Goal: Task Accomplishment & Management: Complete application form

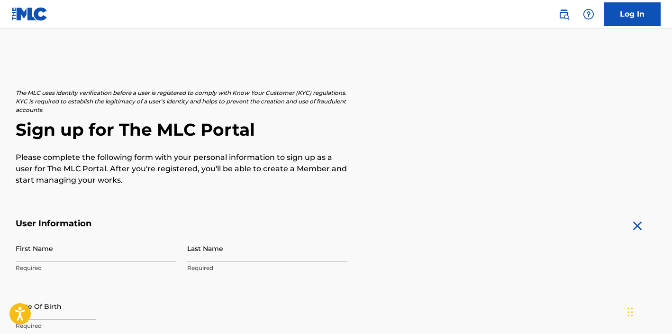
scroll to position [6, 0]
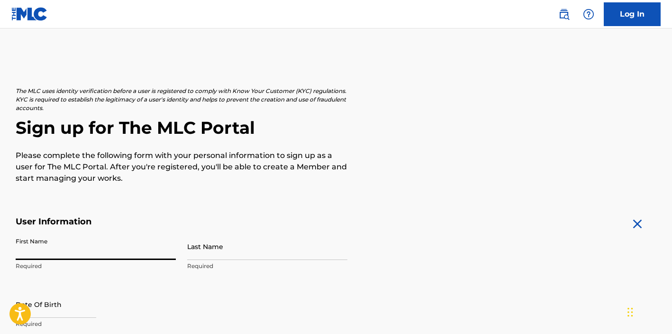
click at [61, 247] on input "First Name" at bounding box center [96, 246] width 160 height 27
type input "Acantha"
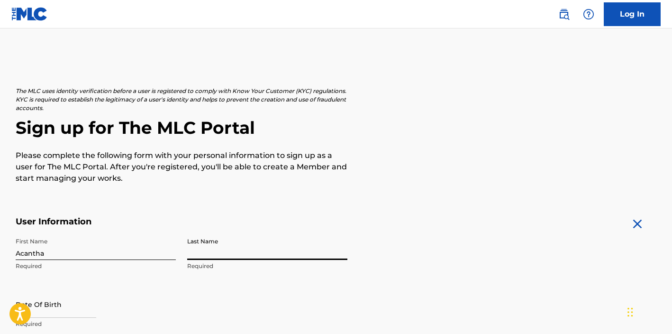
click at [220, 256] on input "Last Name" at bounding box center [267, 246] width 160 height 27
type input "Lang"
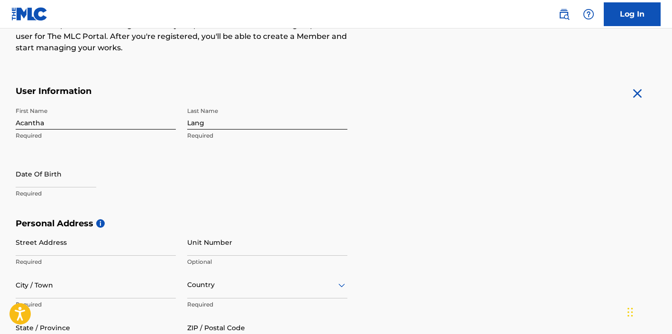
scroll to position [154, 0]
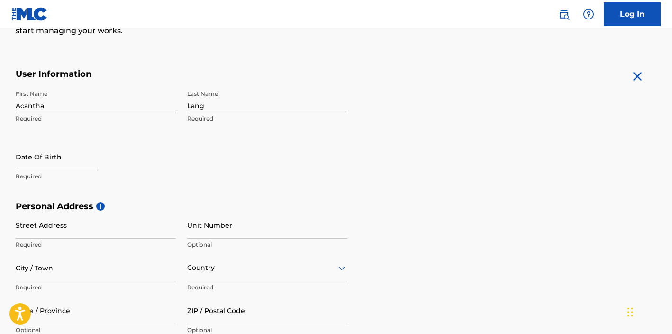
select select "8"
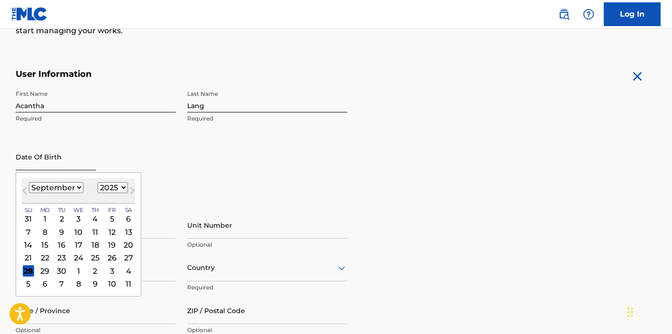
click at [38, 166] on input "text" at bounding box center [56, 156] width 81 height 27
click at [117, 184] on select "1900 1901 1902 1903 1904 1905 1906 1907 1908 1909 1910 1911 1912 1913 1914 1915…" at bounding box center [113, 187] width 30 height 11
click at [98, 182] on select "1900 1901 1902 1903 1904 1905 1906 1907 1908 1909 1910 1911 1912 1913 1914 1915…" at bounding box center [113, 187] width 30 height 11
click at [111, 189] on select "1900 1901 1902 1903 1904 1905 1906 1907 1908 1909 1910 1911 1912 1913 1914 1915…" at bounding box center [113, 187] width 30 height 11
select select "1974"
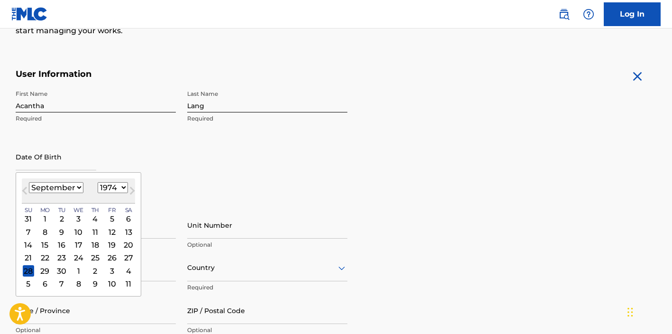
click at [98, 182] on select "1900 1901 1902 1903 1904 1905 1906 1907 1908 1909 1910 1911 1912 1913 1914 1915…" at bounding box center [113, 187] width 30 height 11
click at [64, 233] on div "10" at bounding box center [61, 231] width 11 height 11
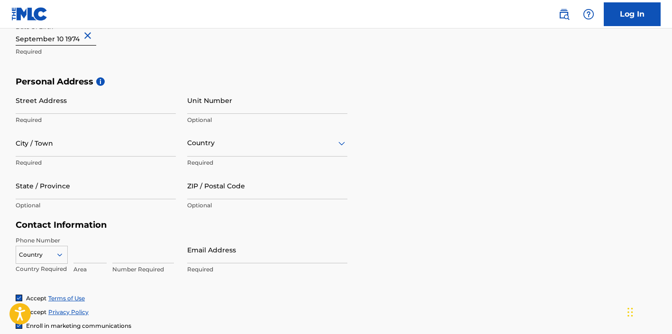
scroll to position [279, 0]
click at [73, 105] on input "Street Address" at bounding box center [96, 99] width 160 height 27
click at [419, 189] on div "Personal Address i Street Address Required Unit Number Optional City / Town Req…" at bounding box center [336, 148] width 641 height 144
click at [91, 106] on input "Street Address" at bounding box center [96, 99] width 160 height 27
type input "12 Bourne Mansions"
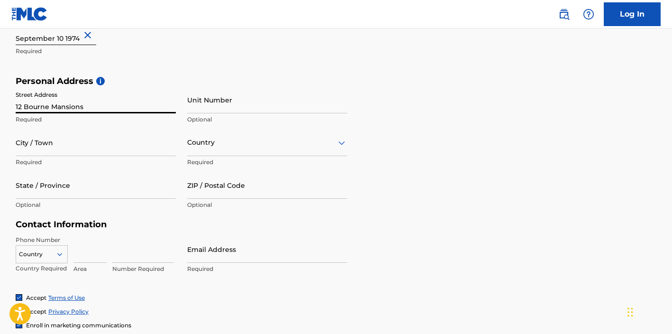
type input "Green Lanes/Palmers Green"
type input "[GEOGRAPHIC_DATA]"
type input "County (optional)"
type input "N13 5UW"
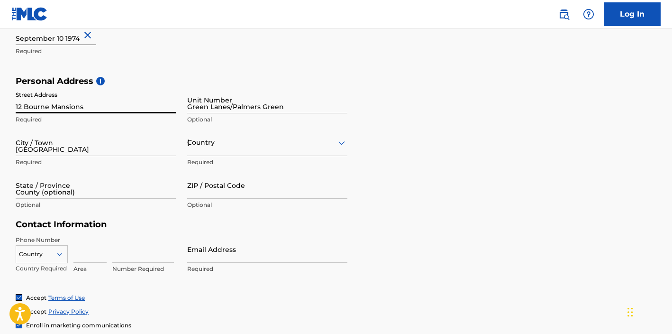
type input "7449"
type input "934876"
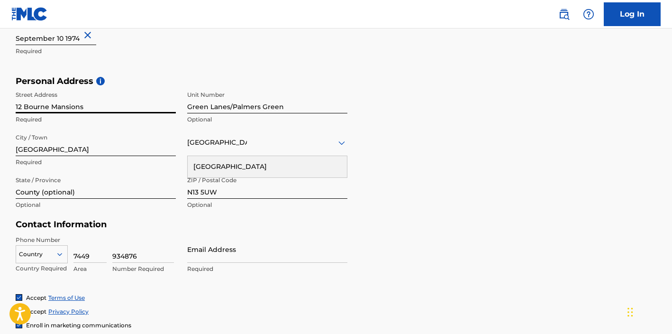
click at [252, 160] on div "[GEOGRAPHIC_DATA]" at bounding box center [267, 166] width 159 height 21
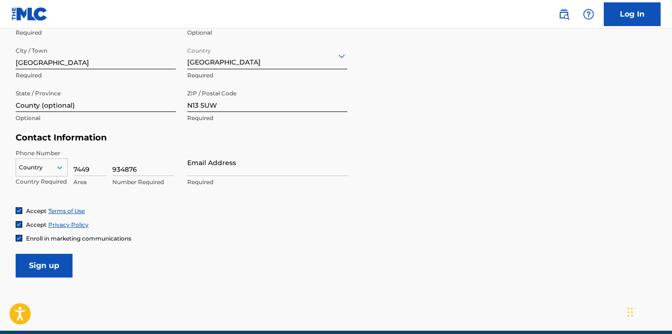
scroll to position [366, 0]
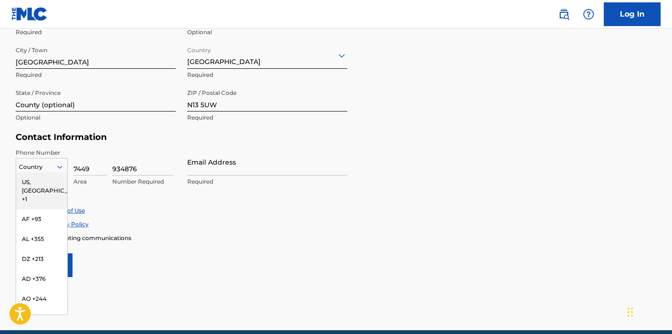
click at [48, 167] on div at bounding box center [41, 167] width 51 height 10
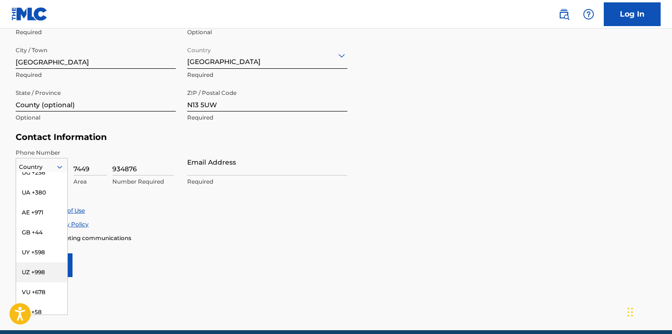
scroll to position [4049, 0]
click at [41, 223] on div "GB +44" at bounding box center [41, 233] width 51 height 20
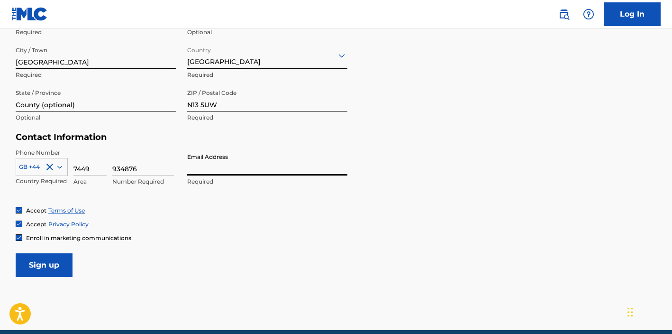
click at [214, 167] on input "Email Address" at bounding box center [267, 161] width 160 height 27
type input "[EMAIL_ADDRESS][DOMAIN_NAME]"
type input "[GEOGRAPHIC_DATA]"
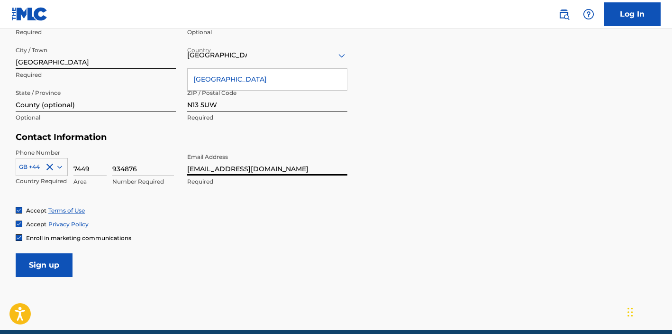
click at [233, 83] on div "[GEOGRAPHIC_DATA]" at bounding box center [267, 79] width 159 height 21
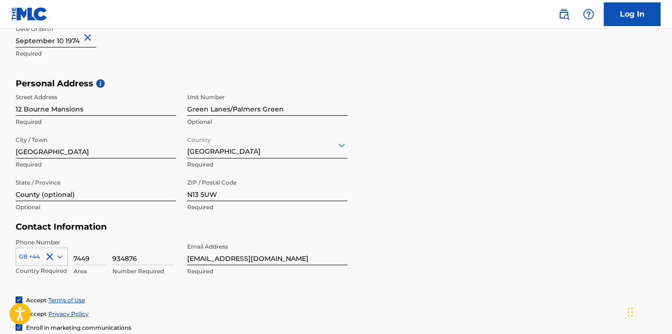
scroll to position [407, 0]
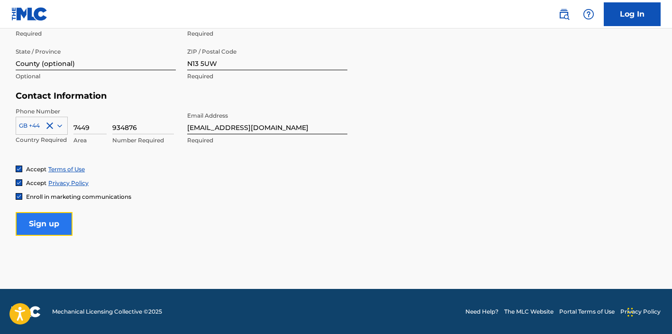
click at [40, 224] on input "Sign up" at bounding box center [44, 224] width 57 height 24
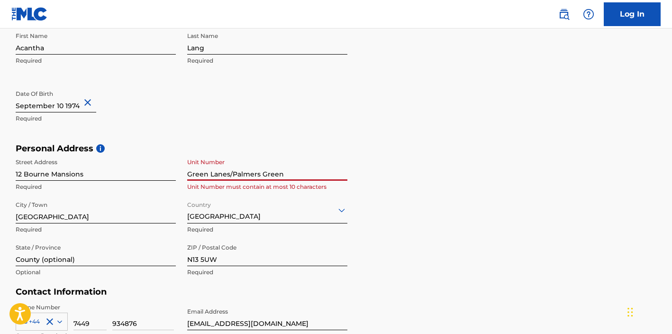
click at [269, 172] on input "Green Lanes/Palmers Green" at bounding box center [267, 167] width 160 height 27
click at [233, 175] on input "Green Lanes/Palmers Green" at bounding box center [267, 167] width 160 height 27
type input "Green LanesPalmers Green"
drag, startPoint x: 286, startPoint y: 175, endPoint x: 164, endPoint y: 174, distance: 121.9
click at [164, 174] on div "Street Address [GEOGRAPHIC_DATA] Required Unit [GEOGRAPHIC_DATA] Unit Number mu…" at bounding box center [182, 218] width 332 height 128
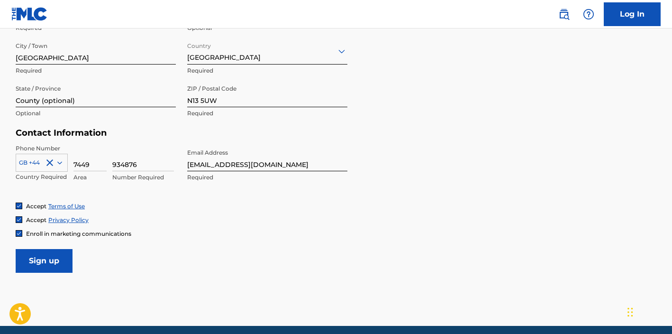
scroll to position [387, 0]
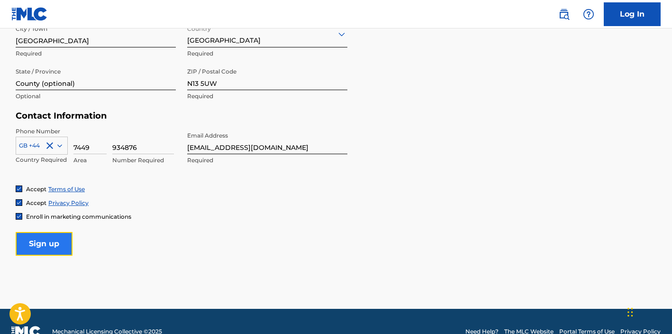
click at [47, 233] on input "Sign up" at bounding box center [44, 244] width 57 height 24
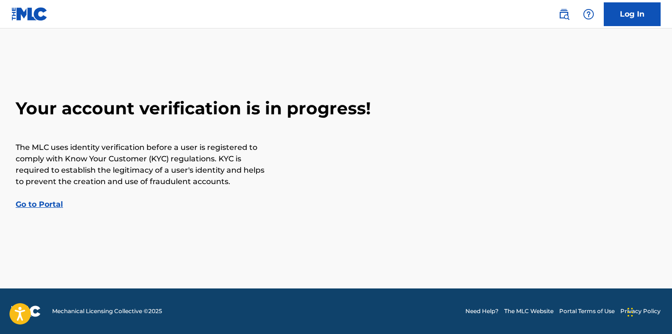
click at [43, 201] on link "Go to Portal" at bounding box center [39, 204] width 47 height 9
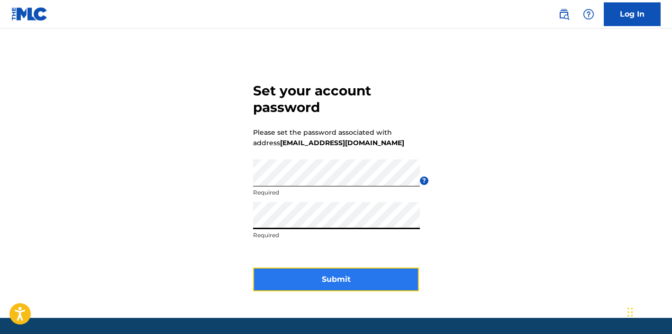
click at [302, 274] on button "Submit" at bounding box center [336, 279] width 166 height 24
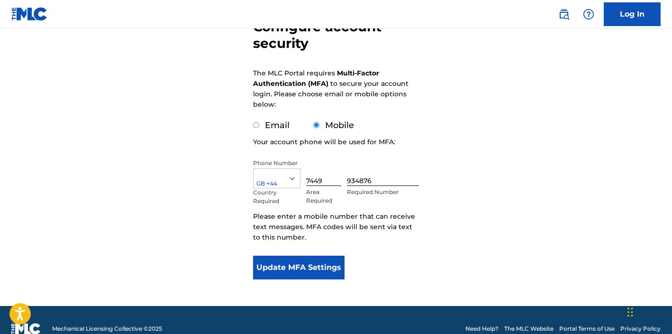
scroll to position [106, 0]
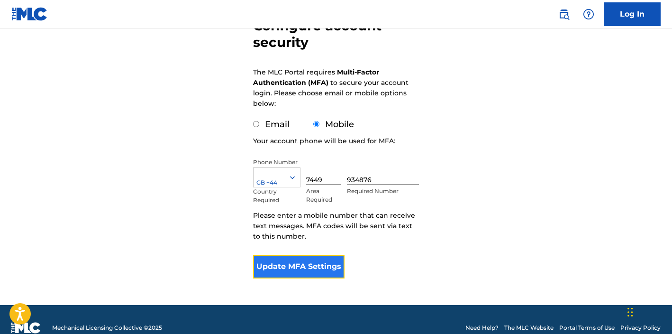
click at [307, 265] on button "Update MFA Settings" at bounding box center [299, 267] width 92 height 24
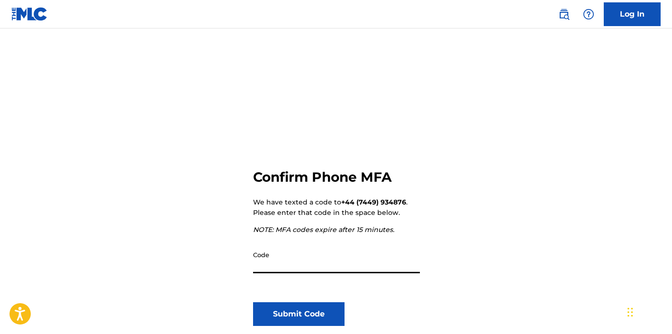
click at [312, 270] on input "Code" at bounding box center [336, 259] width 167 height 27
type input "682793"
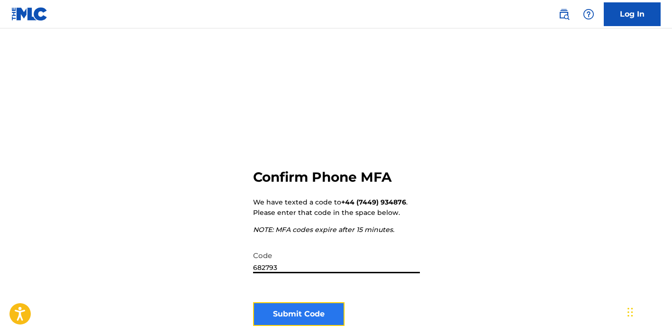
click at [313, 311] on button "Submit Code" at bounding box center [299, 314] width 92 height 24
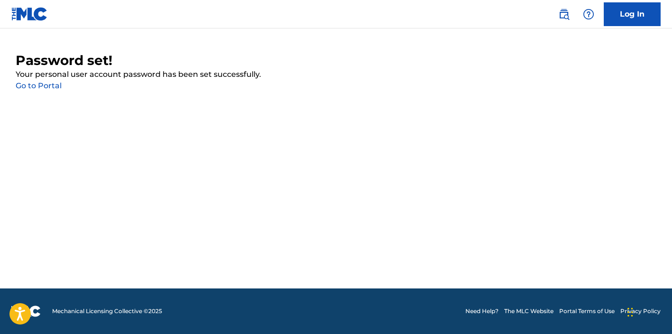
click at [45, 87] on link "Go to Portal" at bounding box center [39, 85] width 46 height 9
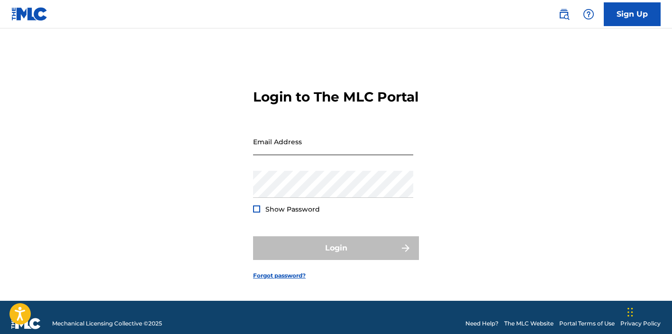
click at [328, 155] on input "Email Address" at bounding box center [333, 141] width 160 height 27
type input "[EMAIL_ADDRESS][DOMAIN_NAME]"
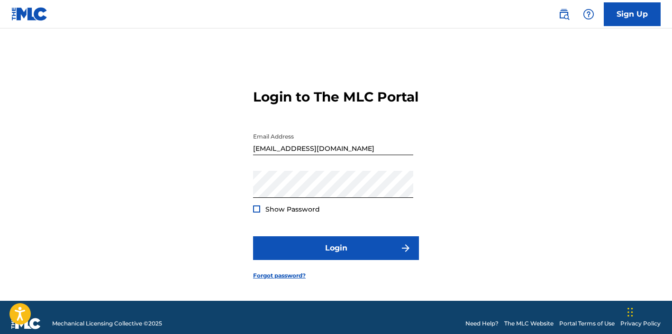
click at [258, 212] on div at bounding box center [256, 208] width 7 height 7
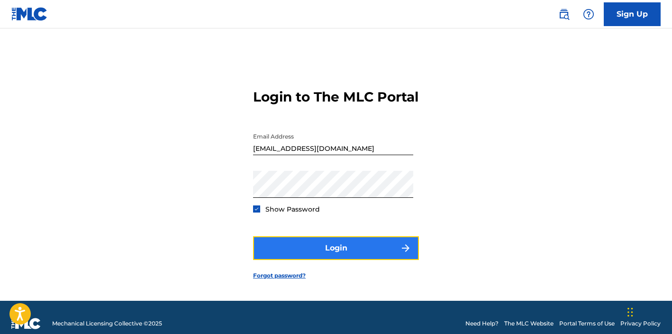
click at [336, 257] on button "Login" at bounding box center [336, 248] width 166 height 24
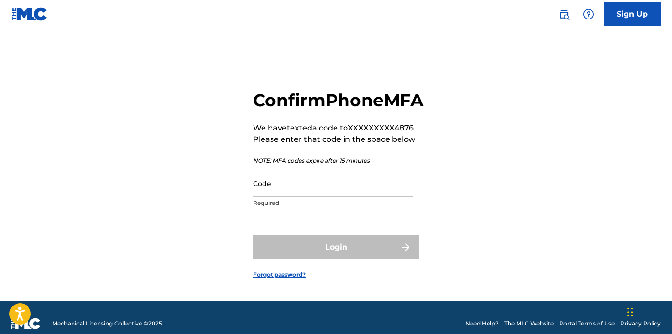
scroll to position [20, 0]
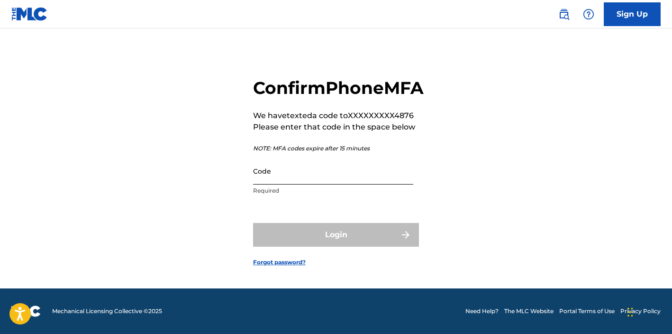
click at [289, 180] on input "Code" at bounding box center [333, 170] width 160 height 27
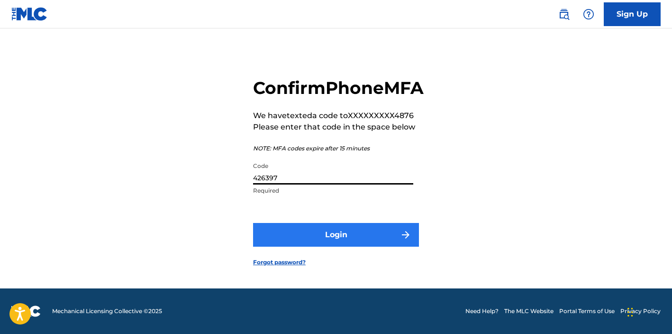
type input "426397"
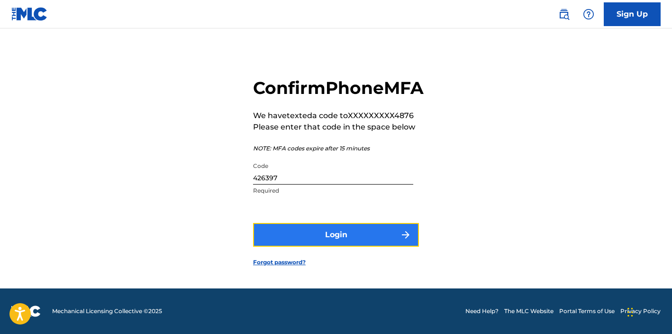
click at [357, 239] on button "Login" at bounding box center [336, 235] width 166 height 24
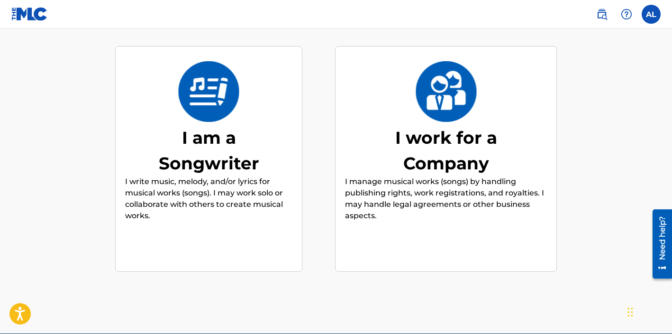
scroll to position [101, 0]
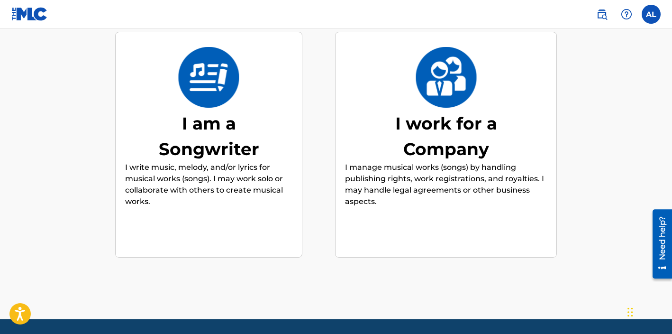
click at [215, 202] on p "I write music, melody, and/or lyrics for musical works (songs). I may work solo…" at bounding box center [208, 185] width 167 height 46
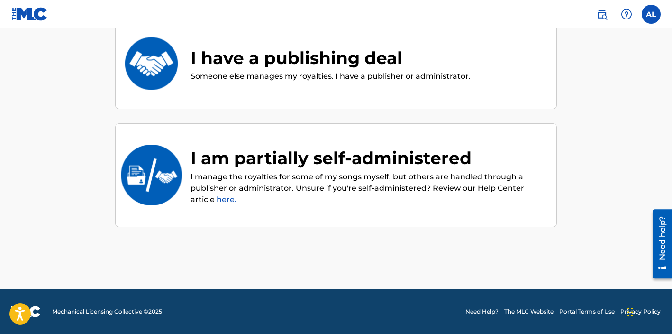
scroll to position [0, 0]
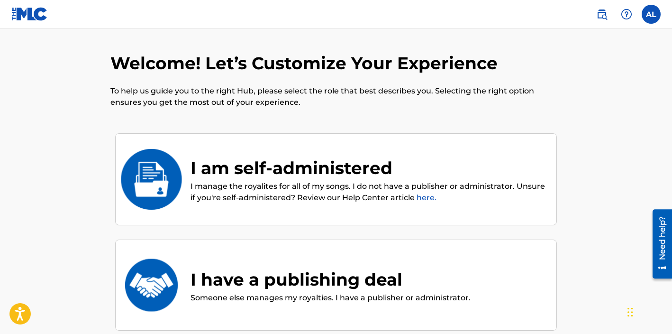
click at [321, 161] on div "I am self-administered" at bounding box center [369, 168] width 357 height 26
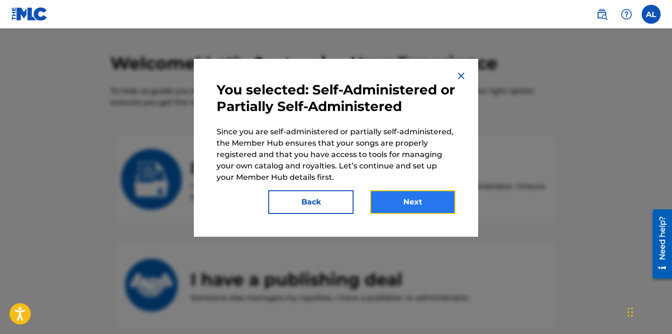
click at [409, 197] on button "Next" at bounding box center [412, 202] width 85 height 24
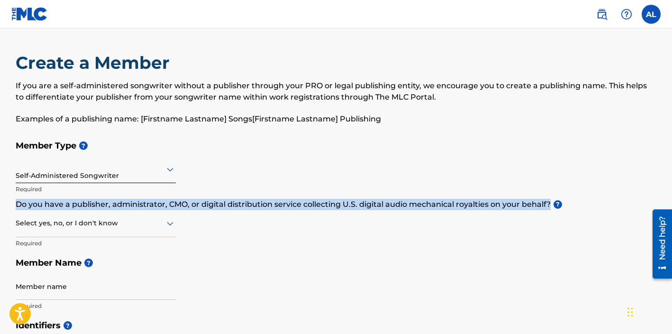
drag, startPoint x: 589, startPoint y: 207, endPoint x: 13, endPoint y: 207, distance: 576.2
copy p "Do you have a publisher, administrator, CMO, or digital distribution service co…"
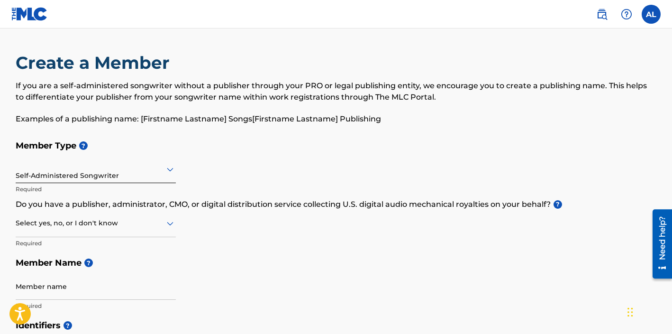
click at [104, 224] on div at bounding box center [96, 223] width 160 height 12
click at [62, 264] on div "No" at bounding box center [95, 268] width 159 height 21
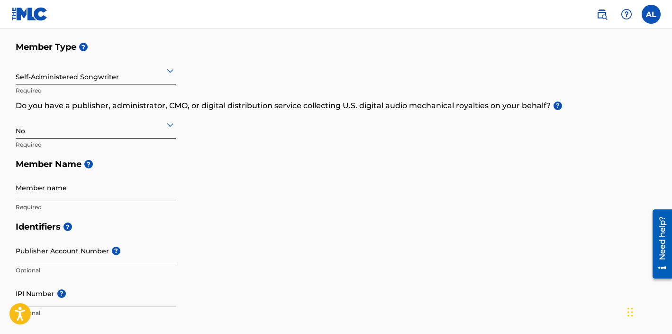
scroll to position [101, 0]
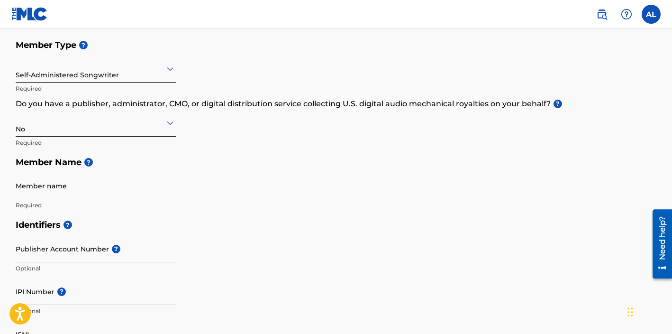
click at [76, 193] on input "Member name" at bounding box center [96, 185] width 160 height 27
click at [138, 194] on input "Member name" at bounding box center [96, 185] width 160 height 27
click at [405, 226] on h5 "Identifiers ?" at bounding box center [336, 225] width 641 height 20
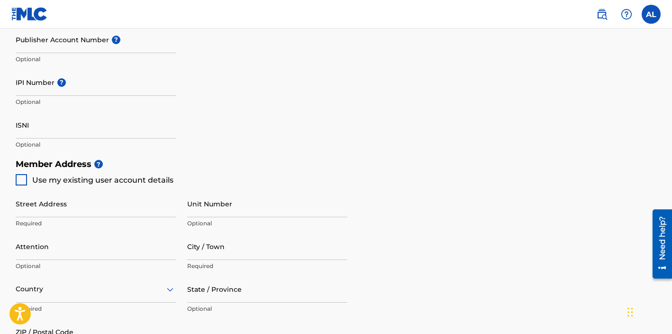
scroll to position [0, 0]
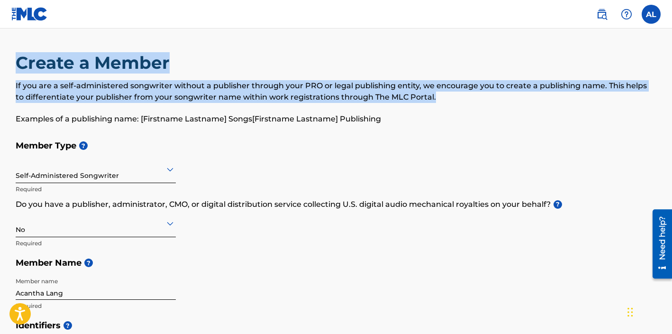
drag, startPoint x: 437, startPoint y: 96, endPoint x: 18, endPoint y: 67, distance: 420.2
click at [17, 67] on div "Create a Member If you are a self-administered songwriter without a publisher t…" at bounding box center [336, 93] width 641 height 83
copy div "Create a Member If you are a self-administered songwriter without a publisher t…"
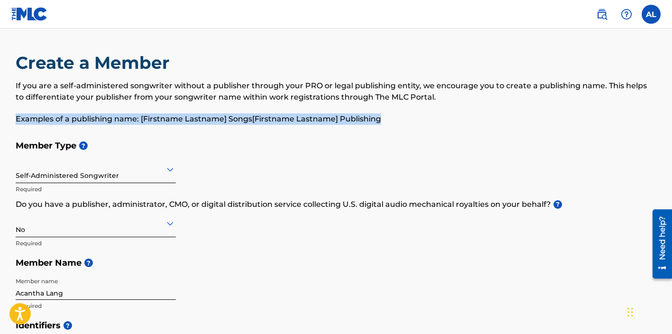
drag, startPoint x: 406, startPoint y: 120, endPoint x: 15, endPoint y: 122, distance: 390.7
copy p "Examples of a publishing name: [Firstname Lastname] Songs[Firstname Lastname] P…"
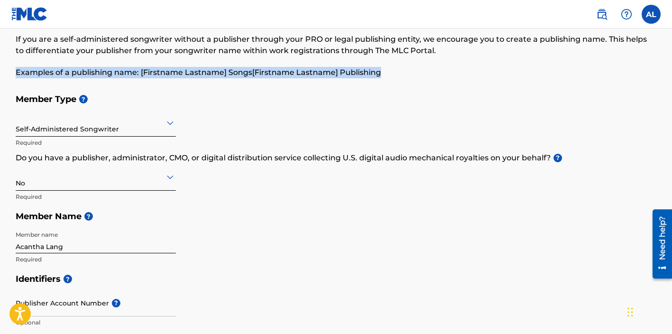
scroll to position [58, 0]
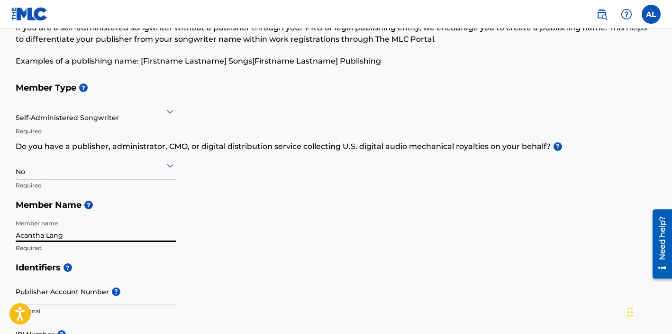
drag, startPoint x: 79, startPoint y: 233, endPoint x: -3, endPoint y: 234, distance: 82.0
click at [0, 234] on html "Accessibility Screen-Reader Guide, Feedback, and Issue Reporting | New window 0…" at bounding box center [336, 109] width 672 height 334
paste input "MAGNOLIA SOUL PUBLISHING"
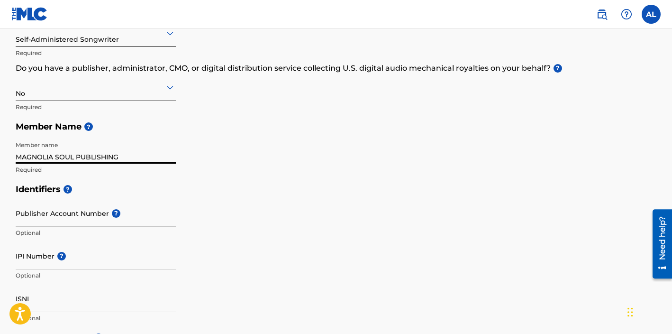
scroll to position [146, 0]
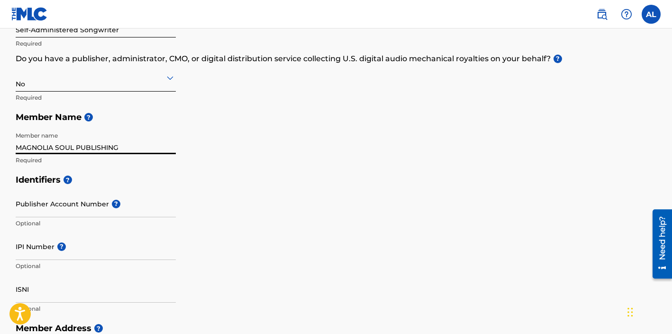
type input "MAGNOLIA SOUL PUBLISHING"
click at [356, 231] on div "Identifiers ? Publisher Account Number ? Optional IPI Number ? Optional ISNI Op…" at bounding box center [336, 244] width 641 height 148
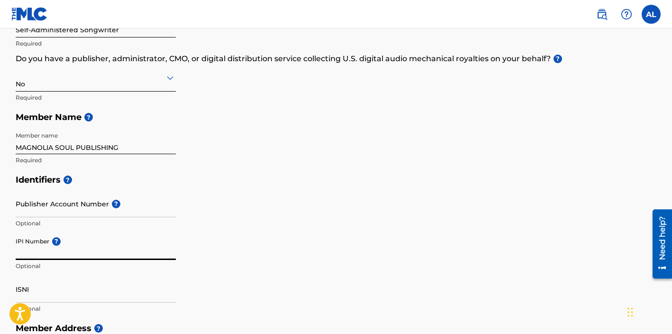
click at [47, 258] on input "IPI Number ?" at bounding box center [96, 246] width 160 height 27
paste input "01225646167"
type input "01225646167"
click at [243, 267] on div "Identifiers ? Publisher Account Number ? Optional IPI Number ? 01225646167 Opti…" at bounding box center [336, 244] width 641 height 148
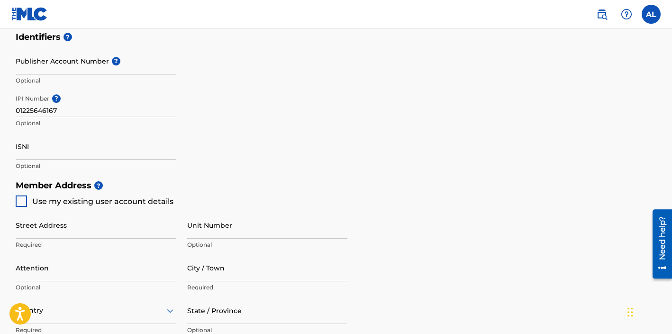
scroll to position [352, 0]
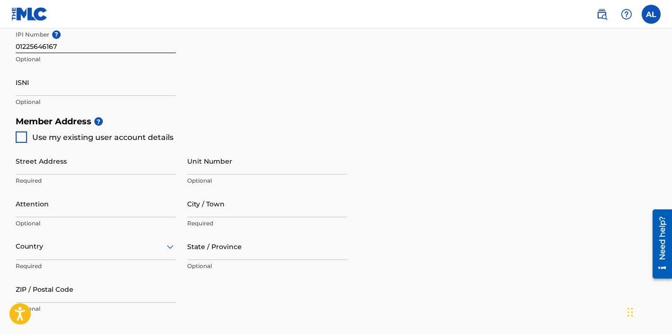
click at [25, 142] on div at bounding box center [21, 136] width 11 height 11
type input "12 Bourne Mansions"
type input "[GEOGRAPHIC_DATA]"
type input "County (optional)"
type input "N13 5UW"
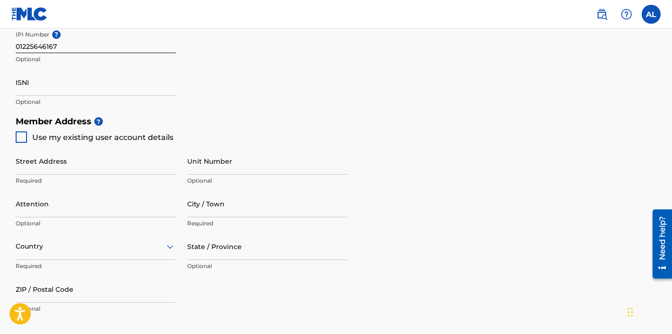
type input "7449"
type input "934876"
type input "[EMAIL_ADDRESS][DOMAIN_NAME]"
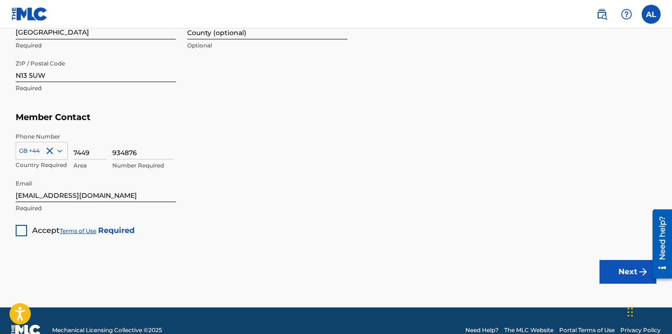
scroll to position [574, 0]
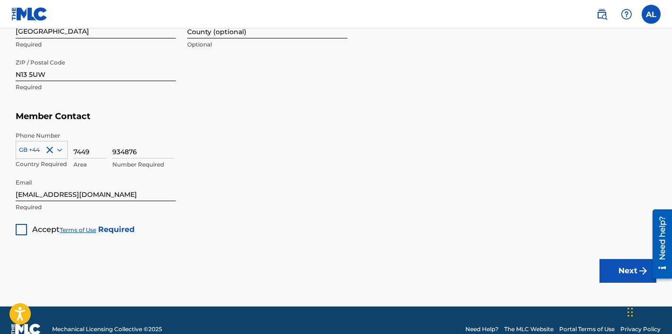
click at [22, 233] on div at bounding box center [21, 229] width 11 height 11
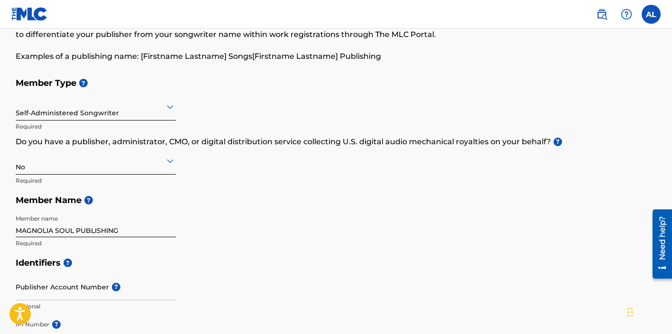
scroll to position [75, 0]
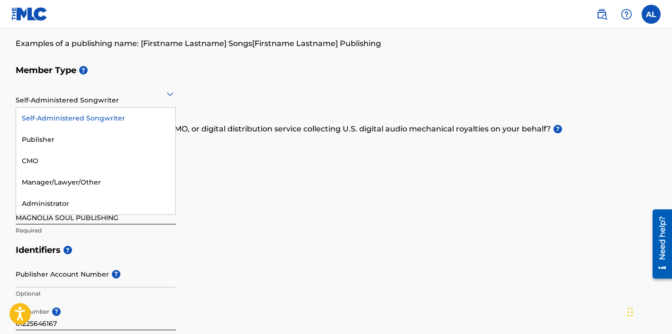
click at [167, 92] on icon at bounding box center [170, 93] width 11 height 11
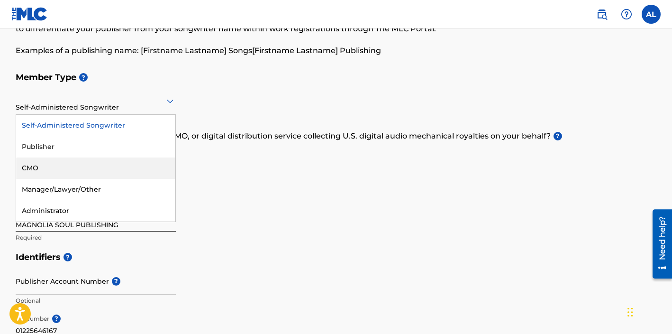
scroll to position [0, 0]
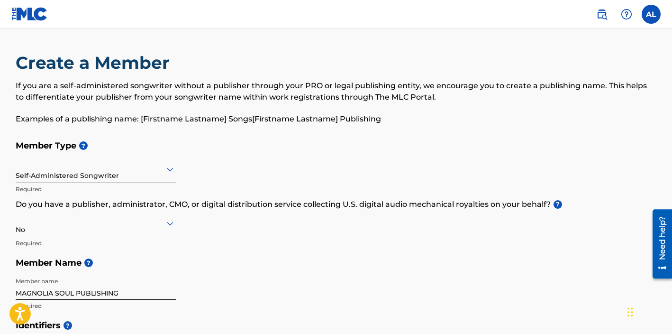
click at [264, 179] on div "Member Type ? Self-Administered Songwriter Required Do you have a publisher, ad…" at bounding box center [336, 226] width 641 height 180
click at [58, 180] on div "Self-Administered Songwriter" at bounding box center [96, 168] width 160 height 23
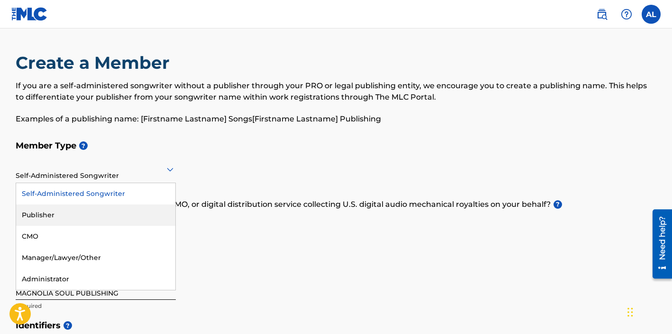
click at [55, 208] on div "Publisher" at bounding box center [95, 214] width 159 height 21
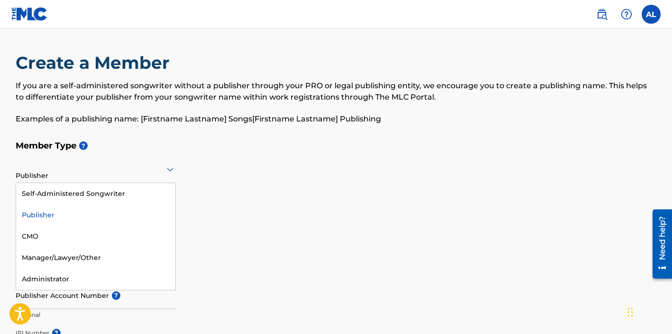
click at [130, 171] on div at bounding box center [96, 169] width 160 height 12
click at [119, 189] on div "Self-Administered Songwriter" at bounding box center [95, 193] width 159 height 21
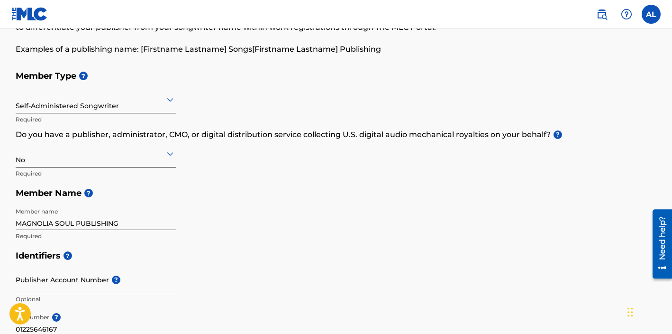
scroll to position [71, 0]
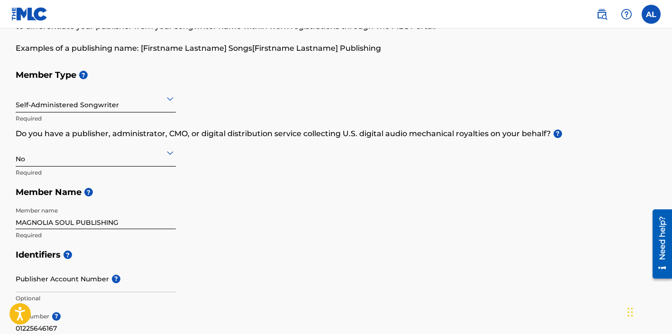
click at [239, 80] on h5 "Member Type ?" at bounding box center [336, 75] width 641 height 20
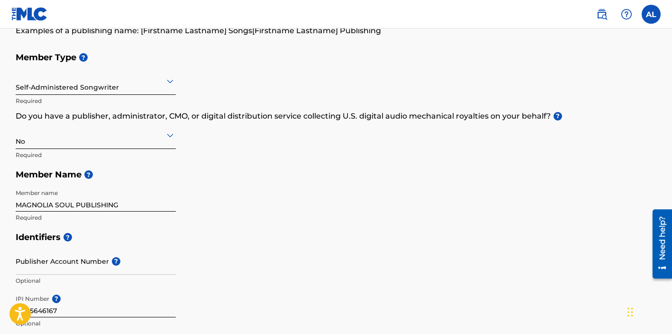
scroll to position [111, 0]
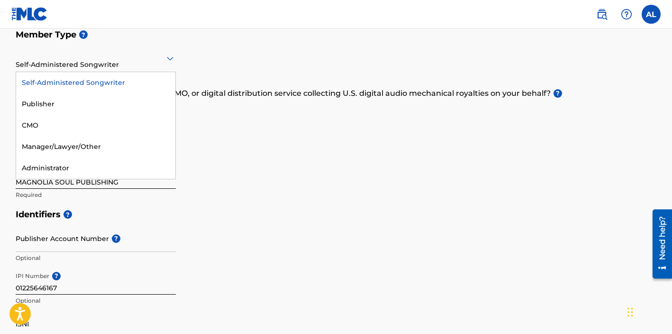
click at [161, 63] on div at bounding box center [96, 58] width 160 height 12
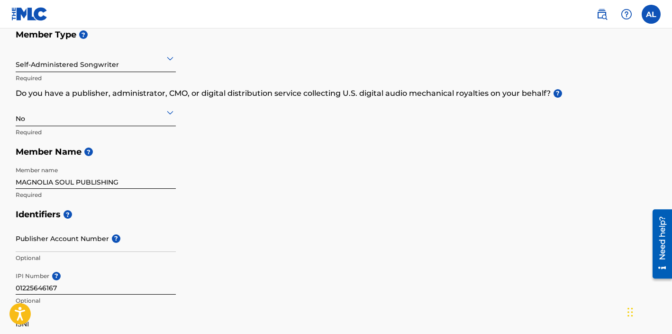
click at [228, 56] on div "Member Type ? Self-Administered Songwriter Required Do you have a publisher, ad…" at bounding box center [336, 115] width 641 height 180
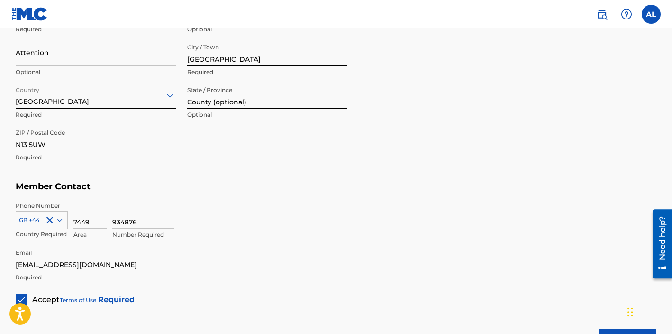
scroll to position [591, 0]
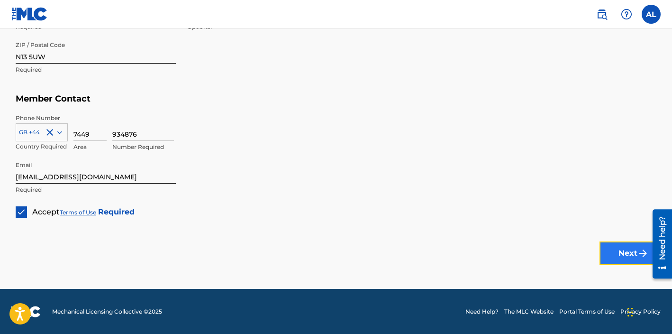
click at [623, 251] on button "Next" at bounding box center [628, 253] width 57 height 24
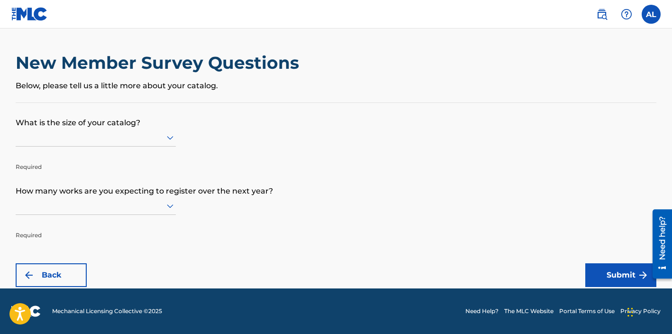
click at [175, 87] on p "Below, please tell us a little more about your catalog." at bounding box center [336, 85] width 641 height 11
click at [117, 133] on div at bounding box center [96, 137] width 160 height 12
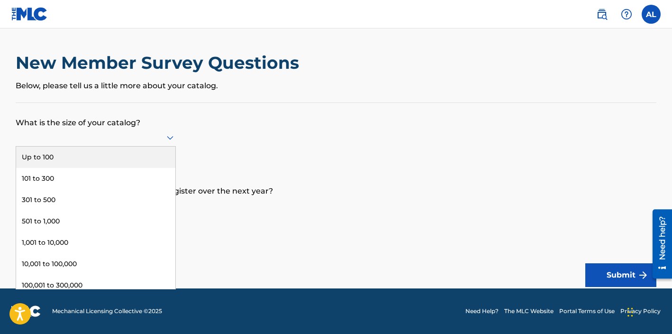
click at [64, 156] on div "Up to 100" at bounding box center [95, 157] width 159 height 21
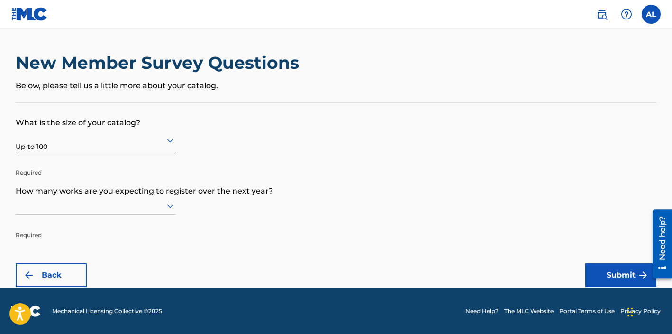
click at [176, 205] on form "What is the size of your catalog? Up to 100 Required How many works are you exp…" at bounding box center [336, 195] width 641 height 184
click at [165, 206] on icon at bounding box center [170, 205] width 11 height 11
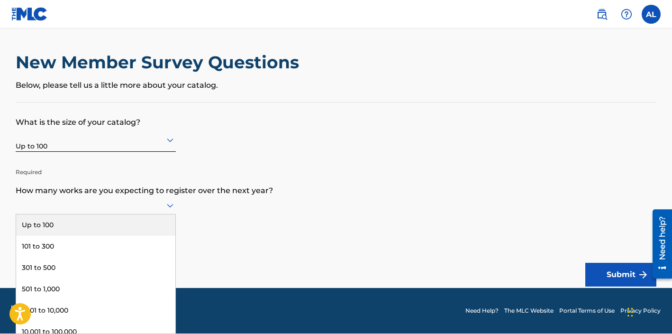
click at [90, 222] on div "Up to 100" at bounding box center [95, 224] width 159 height 21
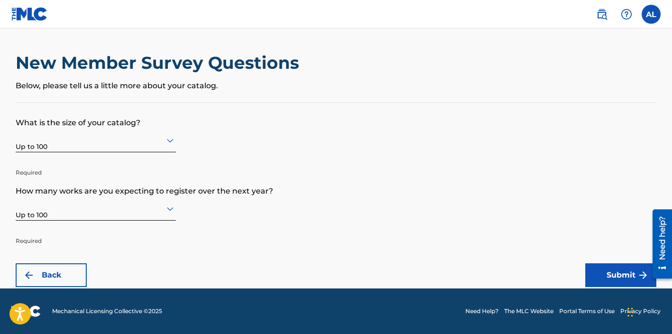
scroll to position [0, 0]
click at [621, 278] on button "Submit" at bounding box center [621, 275] width 71 height 24
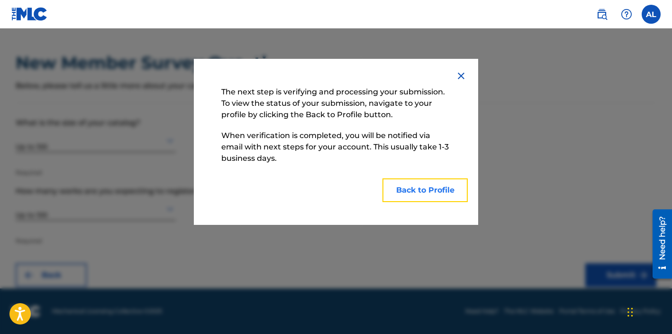
click at [422, 187] on button "Back to Profile" at bounding box center [425, 190] width 85 height 24
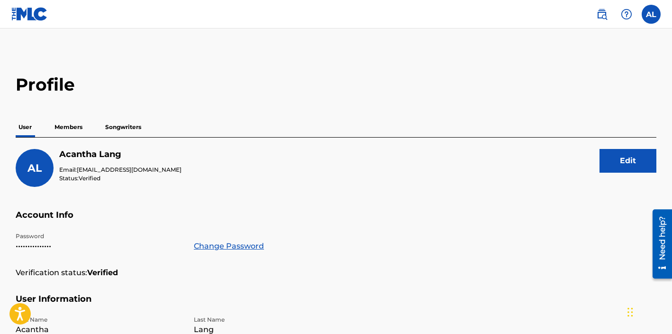
click at [75, 129] on p "Members" at bounding box center [69, 127] width 34 height 20
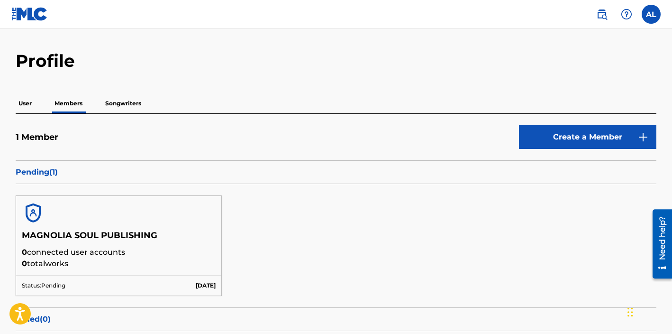
scroll to position [20, 0]
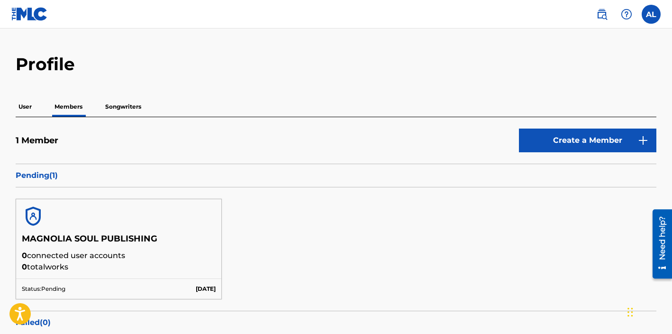
click at [125, 106] on p "Songwriters" at bounding box center [123, 107] width 42 height 20
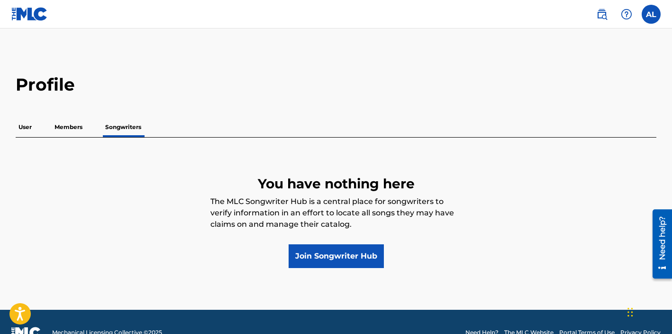
click at [59, 123] on p "Members" at bounding box center [69, 127] width 34 height 20
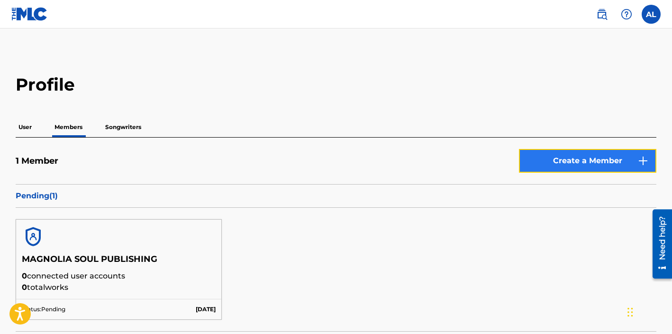
click at [570, 160] on link "Create a Member" at bounding box center [588, 161] width 138 height 24
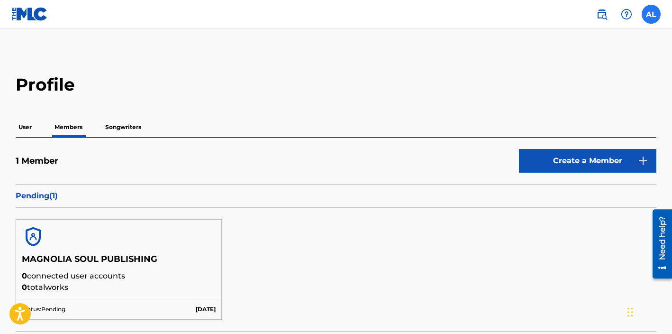
click at [644, 17] on label at bounding box center [651, 14] width 19 height 19
click at [652, 14] on input "AL Acantha Lang acantha@acanthalang.com Notification Preferences Profile Log out" at bounding box center [652, 14] width 0 height 0
click at [599, 21] on link at bounding box center [602, 14] width 19 height 19
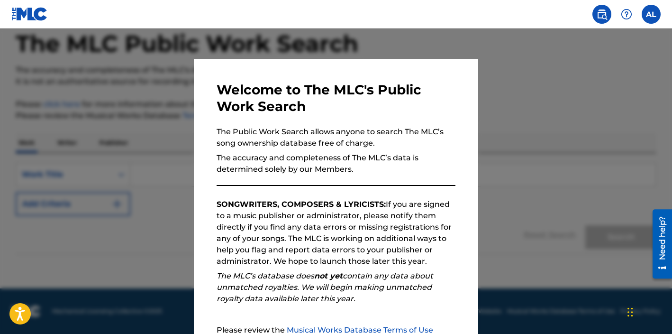
scroll to position [100, 0]
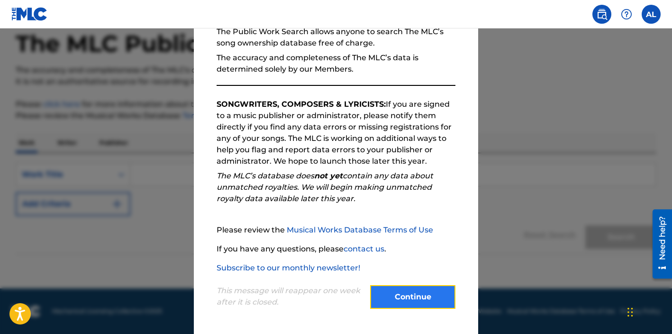
click at [407, 295] on button "Continue" at bounding box center [412, 297] width 85 height 24
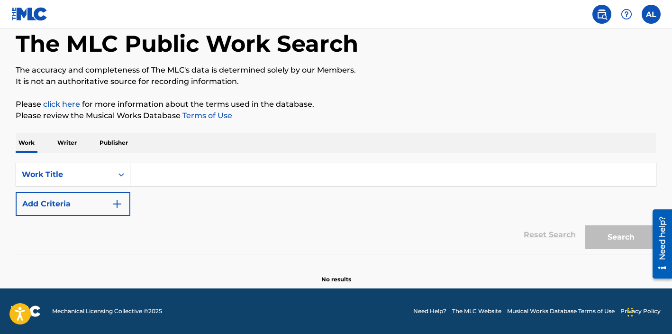
click at [160, 178] on input "Search Form" at bounding box center [393, 174] width 526 height 23
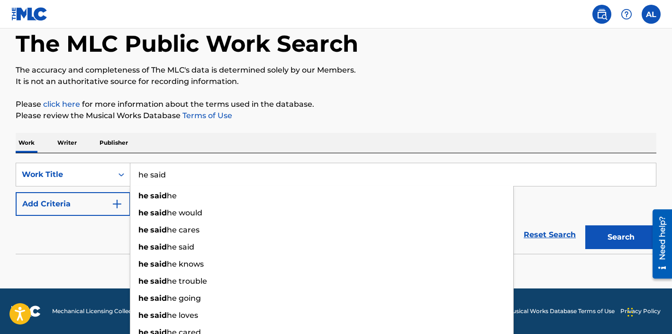
type input "he said"
click at [69, 142] on p "Writer" at bounding box center [67, 143] width 25 height 20
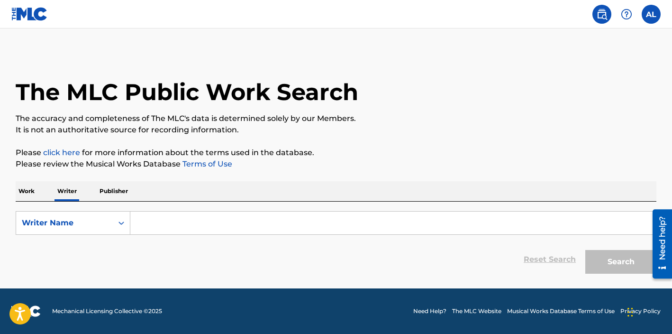
click at [161, 223] on input "Search Form" at bounding box center [393, 222] width 526 height 23
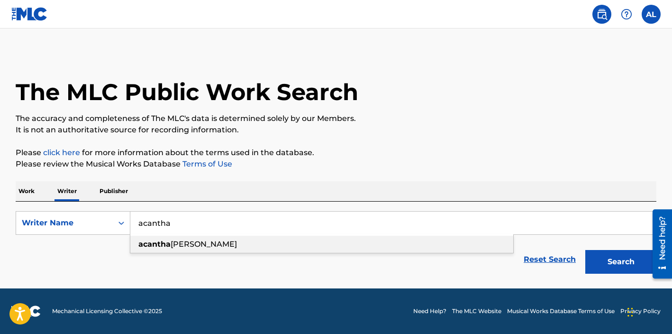
click at [174, 245] on span "michelle lang" at bounding box center [204, 243] width 66 height 9
type input "acantha michelle lang"
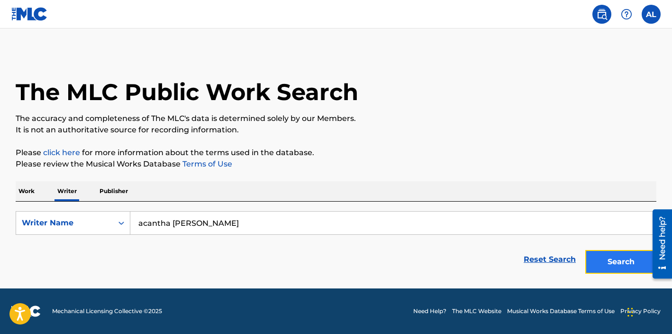
click at [605, 265] on button "Search" at bounding box center [621, 262] width 71 height 24
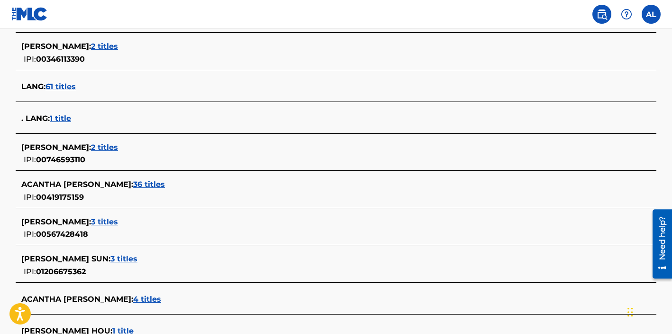
scroll to position [302, 0]
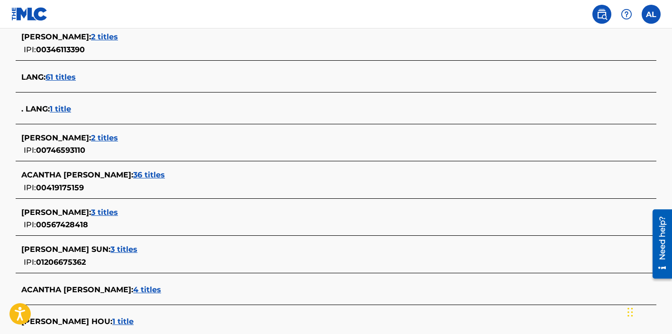
click at [145, 176] on span "36 titles" at bounding box center [149, 174] width 32 height 9
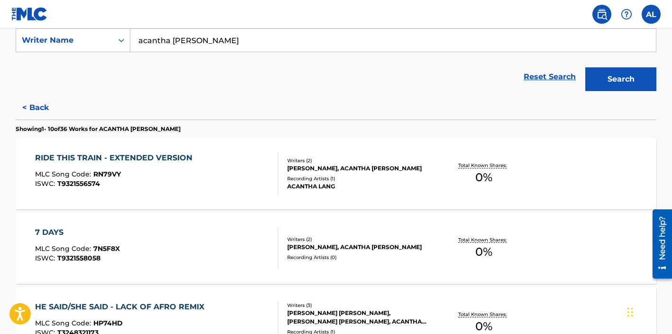
scroll to position [827, 0]
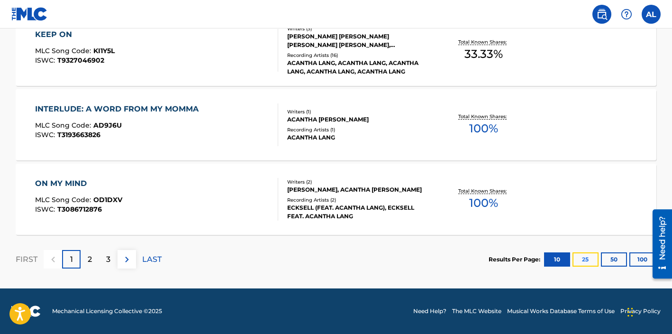
click at [582, 261] on button "25" at bounding box center [586, 259] width 26 height 14
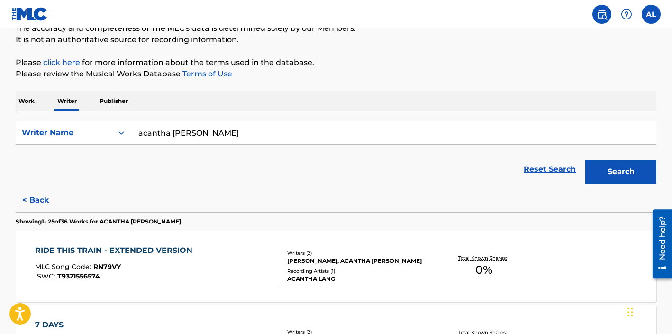
scroll to position [91, 0]
click at [118, 101] on p "Publisher" at bounding box center [114, 101] width 34 height 20
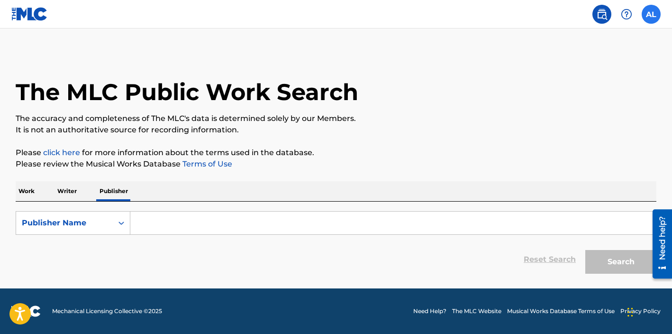
click at [655, 14] on label at bounding box center [651, 14] width 19 height 19
click at [652, 14] on input "AL Acantha Lang acantha@acanthalang.com Notification Preferences Profile Log out" at bounding box center [652, 14] width 0 height 0
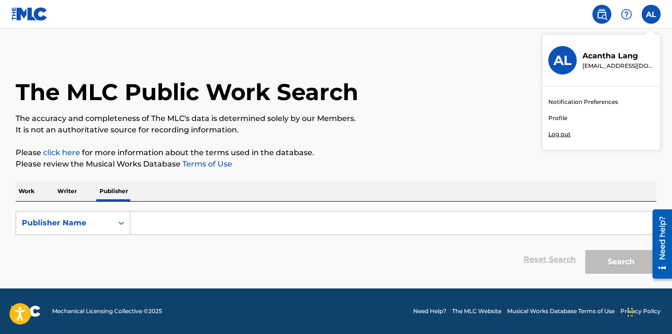
click at [479, 40] on main "The MLC Public Work Search The accuracy and completeness of The MLC's data is d…" at bounding box center [336, 158] width 672 height 260
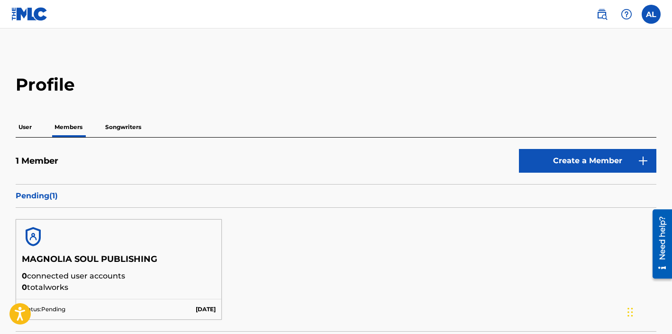
click at [122, 129] on p "Songwriters" at bounding box center [123, 127] width 42 height 20
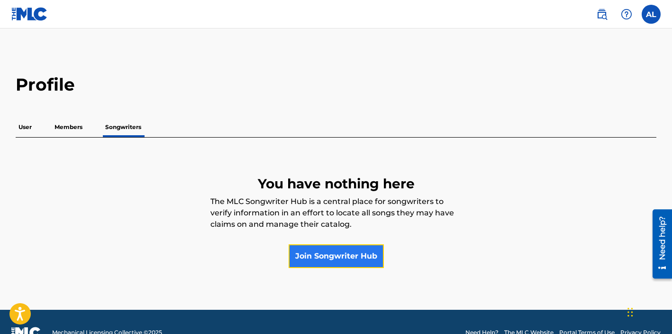
click at [331, 254] on link "Join Songwriter Hub" at bounding box center [336, 256] width 95 height 24
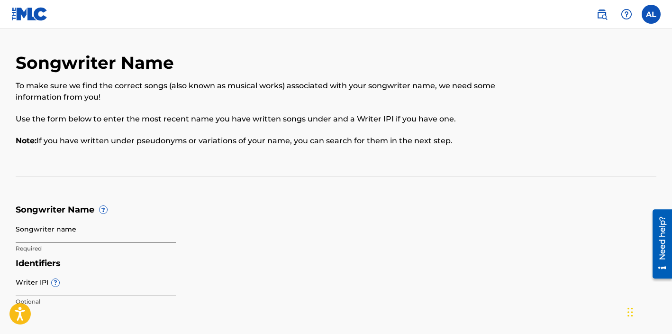
scroll to position [94, 0]
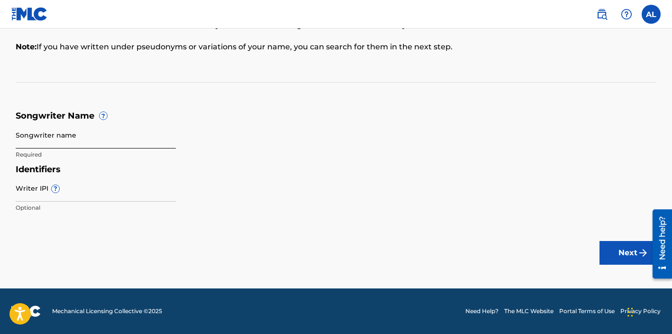
click at [72, 138] on input "Songwriter name" at bounding box center [96, 134] width 160 height 27
type input "Acantha Lang"
click at [333, 161] on form "Songwriter Name ? Songwriter name Acantha Lang Required Identifiers Writer IPI …" at bounding box center [336, 163] width 641 height 107
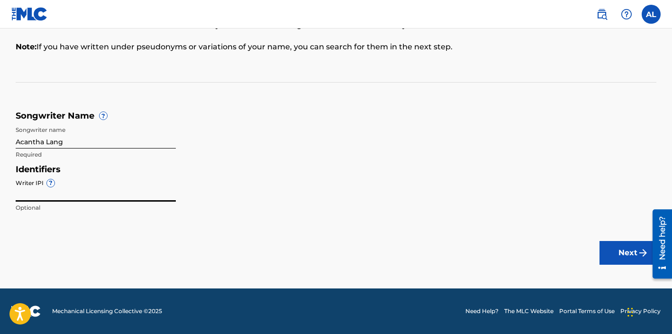
click at [36, 197] on input "Writer IPI ?" at bounding box center [96, 188] width 160 height 27
paste input "419175159 |"
type input "419175159"
click at [401, 211] on div "Identifiers Writer IPI ? 419175159 Optional" at bounding box center [336, 191] width 641 height 54
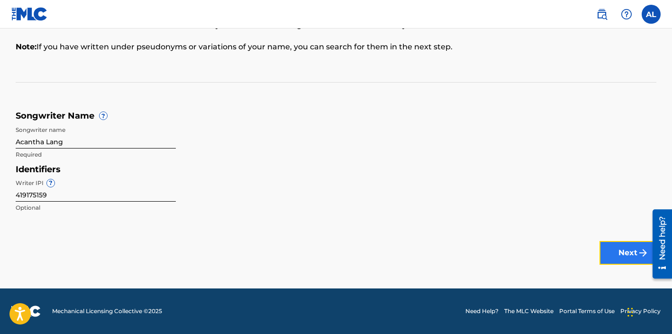
click at [615, 253] on button "Next" at bounding box center [628, 253] width 57 height 24
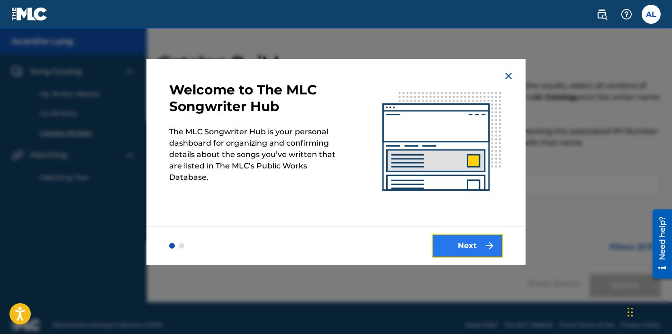
click at [477, 242] on button "Next" at bounding box center [467, 246] width 71 height 24
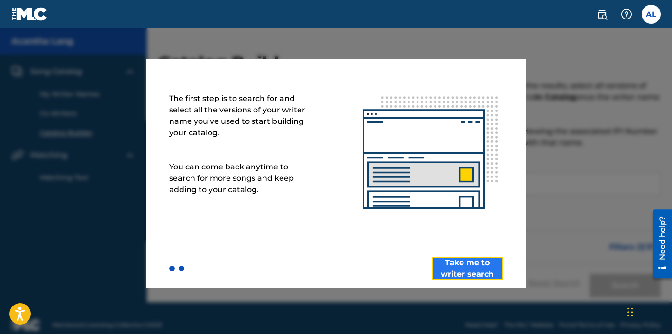
click at [459, 267] on button "Take me to writer search" at bounding box center [467, 269] width 71 height 24
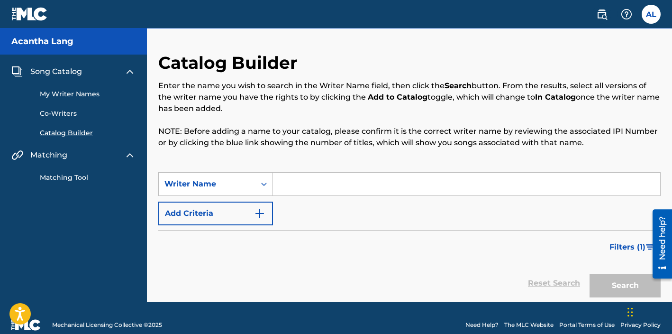
click at [312, 189] on input "Search Form" at bounding box center [466, 184] width 387 height 23
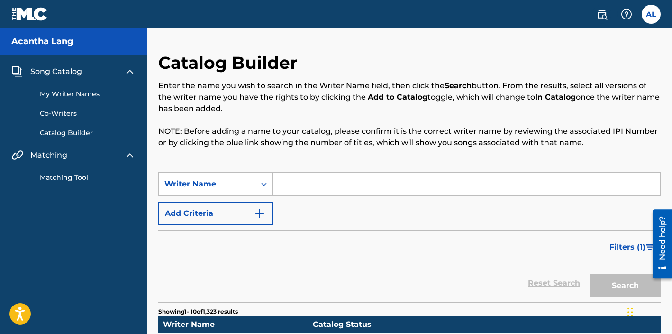
click at [312, 188] on input "Search Form" at bounding box center [466, 184] width 387 height 23
click at [297, 183] on input "Search Form" at bounding box center [466, 184] width 387 height 23
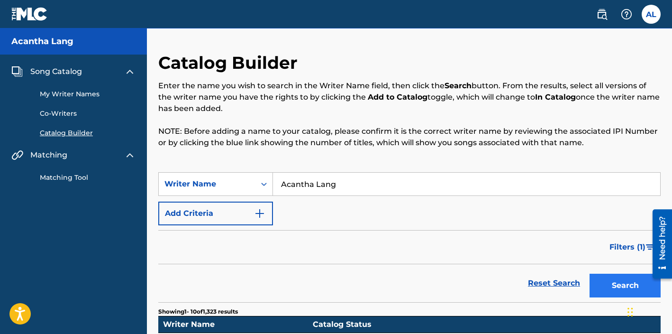
type input "Acantha Lang"
click at [628, 282] on button "Search" at bounding box center [625, 286] width 71 height 24
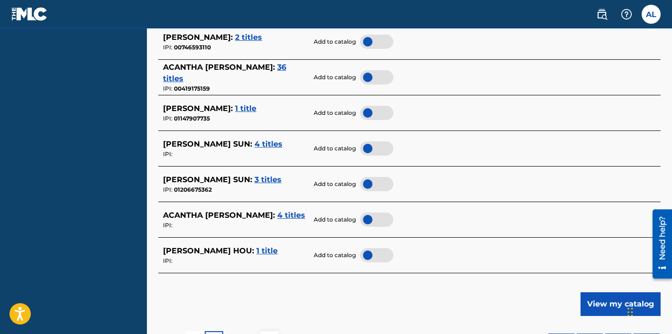
scroll to position [416, 0]
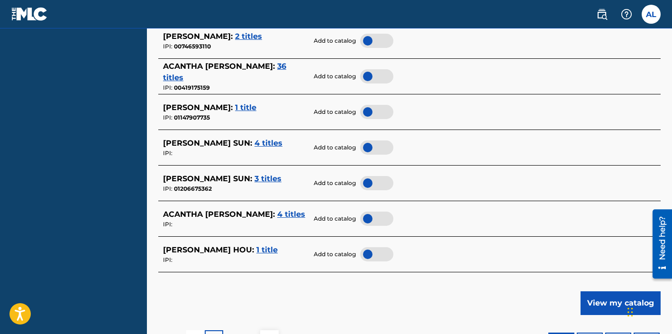
click at [286, 214] on span "4 titles" at bounding box center [291, 214] width 28 height 9
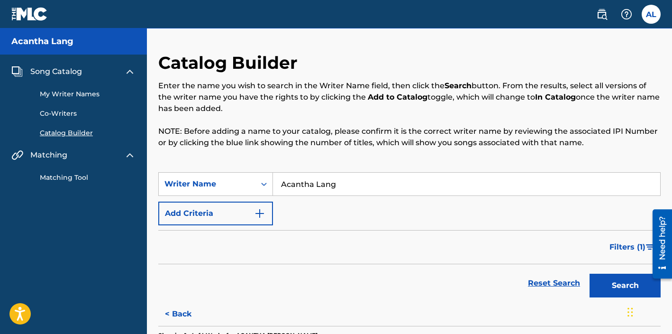
scroll to position [144, 0]
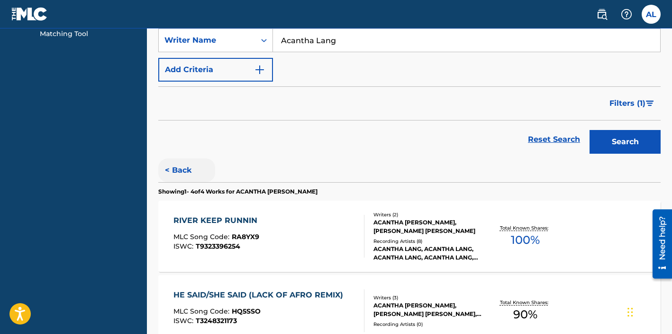
click at [174, 170] on button "< Back" at bounding box center [186, 170] width 57 height 24
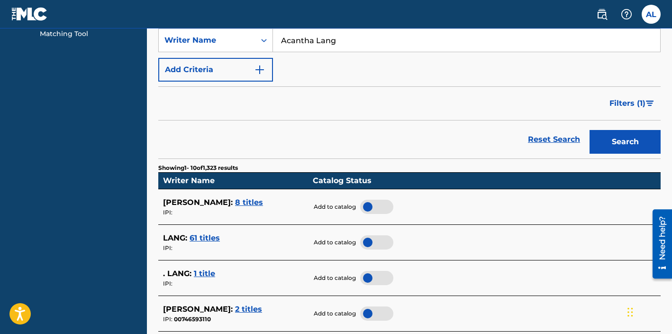
scroll to position [302, 0]
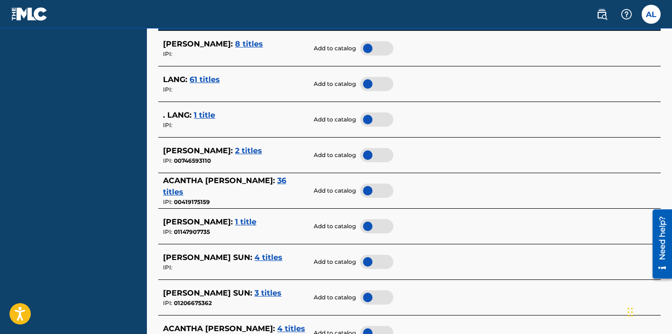
click at [370, 191] on div at bounding box center [376, 191] width 33 height 14
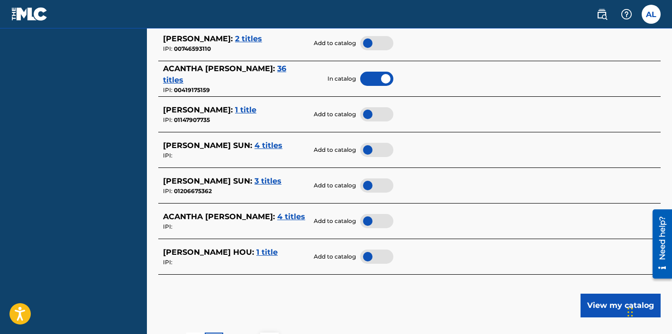
click at [378, 220] on div at bounding box center [376, 221] width 33 height 14
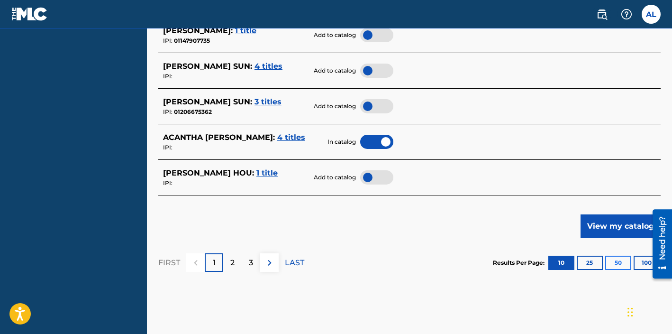
scroll to position [500, 0]
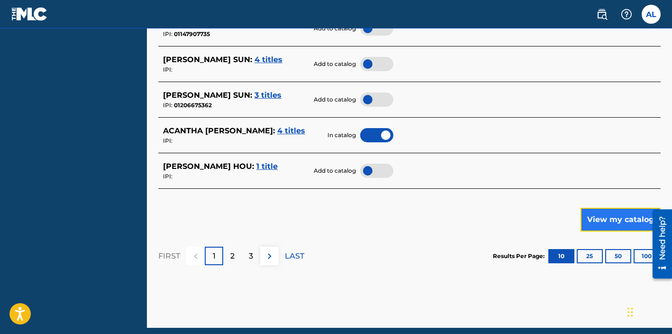
click at [616, 214] on button "View my catalog" at bounding box center [621, 220] width 80 height 24
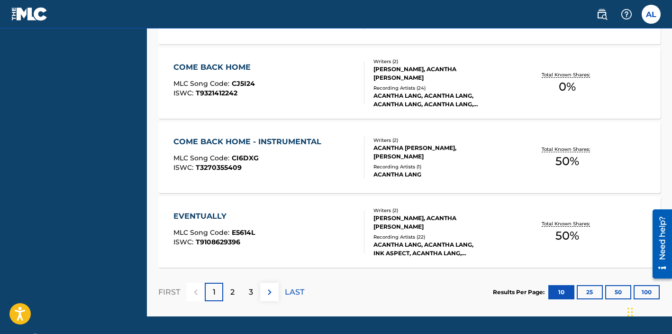
scroll to position [884, 0]
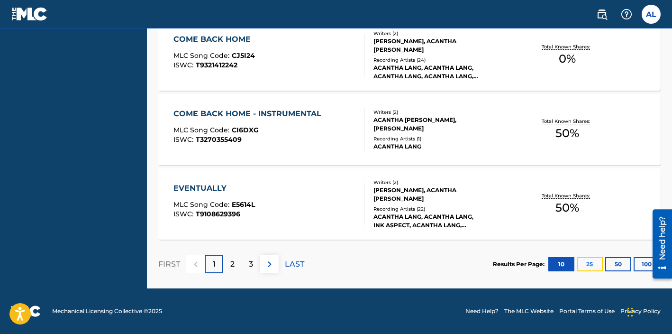
click at [583, 264] on button "25" at bounding box center [590, 264] width 26 height 14
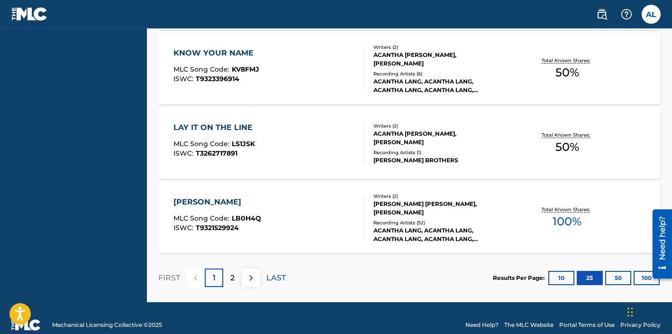
scroll to position [2000, 0]
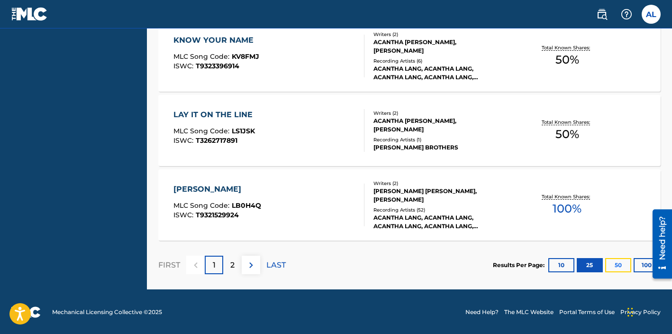
click at [617, 265] on button "50" at bounding box center [619, 265] width 26 height 14
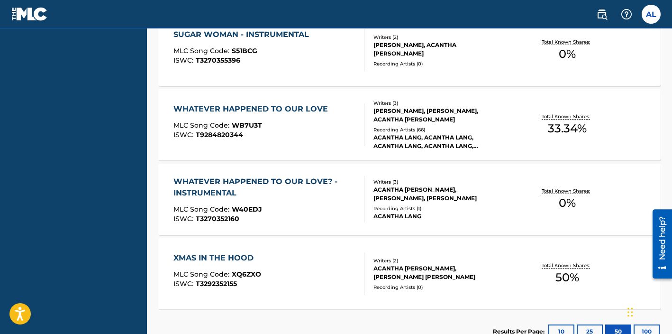
scroll to position [3114, 0]
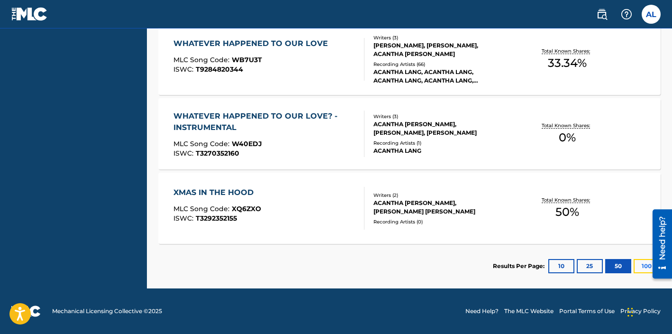
click at [642, 270] on button "100" at bounding box center [647, 266] width 26 height 14
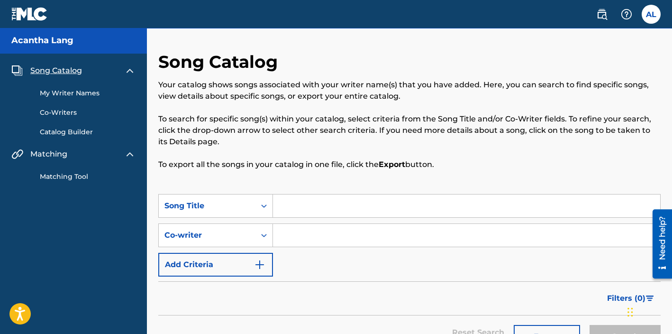
scroll to position [0, 0]
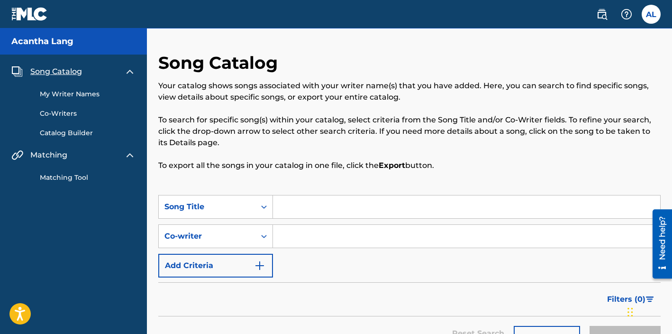
click at [76, 95] on link "My Writer Names" at bounding box center [88, 94] width 96 height 10
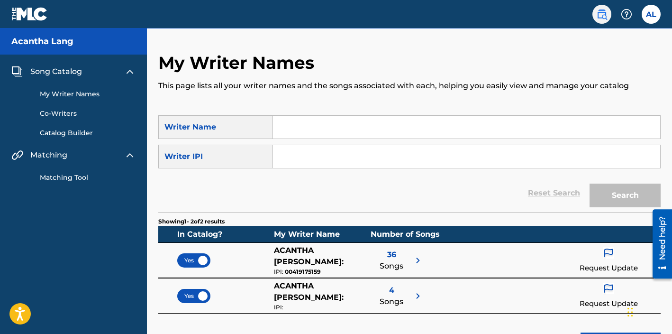
click at [607, 16] on img at bounding box center [602, 14] width 11 height 11
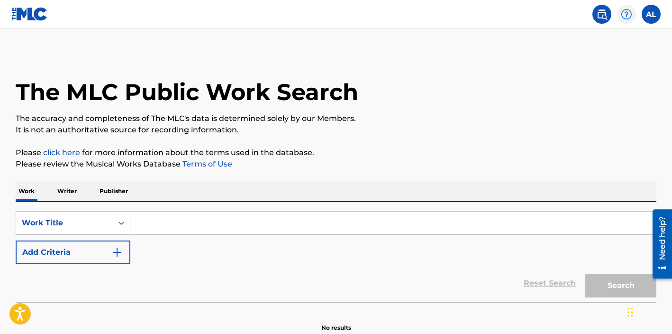
click at [630, 19] on img at bounding box center [626, 14] width 11 height 11
click at [649, 19] on label at bounding box center [651, 14] width 19 height 19
click at [652, 14] on input "AL Acantha Lang acantha@acanthalang.com Notification Preferences Profile Log out" at bounding box center [652, 14] width 0 height 0
click at [203, 45] on main "The MLC Public Work Search The accuracy and completeness of The MLC's data is d…" at bounding box center [336, 182] width 672 height 308
click at [28, 24] on link at bounding box center [29, 14] width 37 height 28
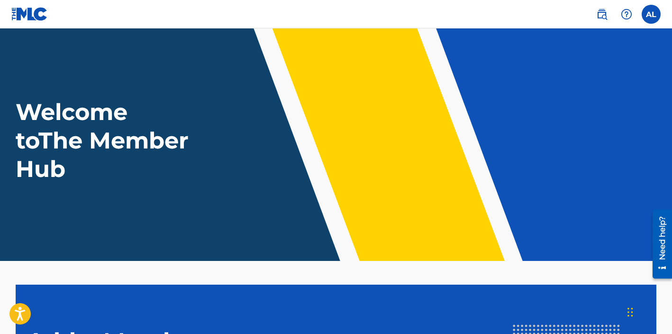
scroll to position [193, 0]
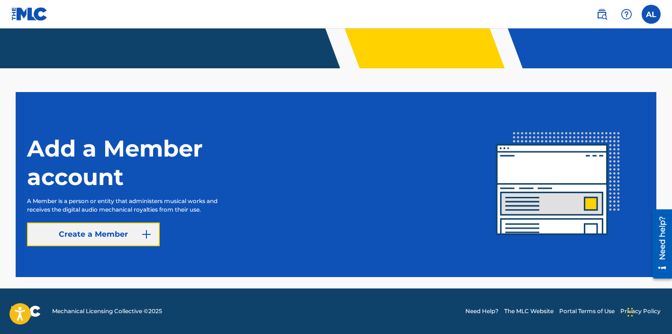
click at [127, 230] on link "Create a Member" at bounding box center [93, 234] width 133 height 24
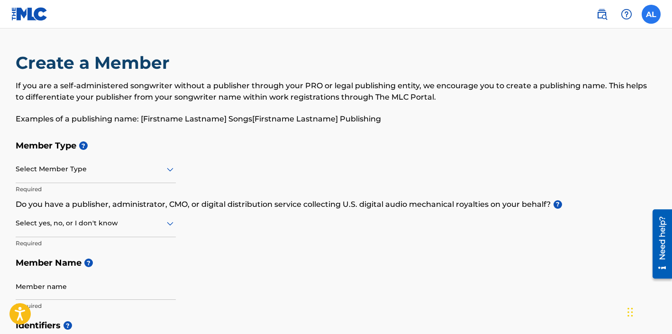
click at [652, 12] on label at bounding box center [651, 14] width 19 height 19
click at [652, 14] on input "AL Acantha Lang acantha@acanthalang.com Notification Preferences Profile Log out" at bounding box center [652, 14] width 0 height 0
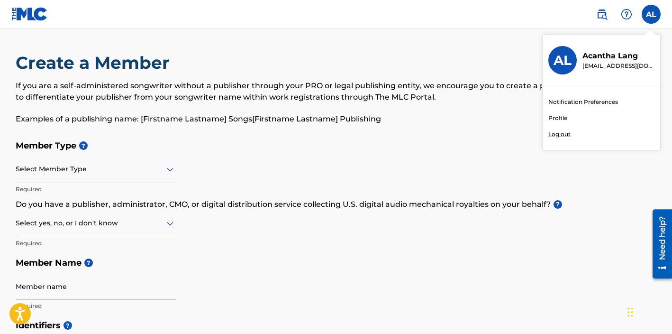
click at [570, 101] on link "Notification Preferences" at bounding box center [584, 102] width 70 height 9
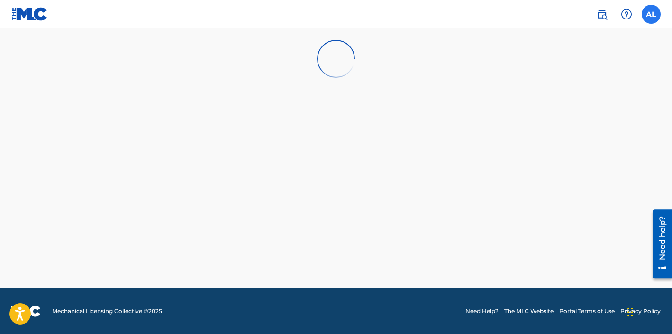
click at [648, 14] on label at bounding box center [651, 14] width 19 height 19
click at [652, 14] on input "AL Acantha Lang acantha@acanthalang.com Notification Preferences Profile Log out" at bounding box center [652, 14] width 0 height 0
